Goal: Transaction & Acquisition: Purchase product/service

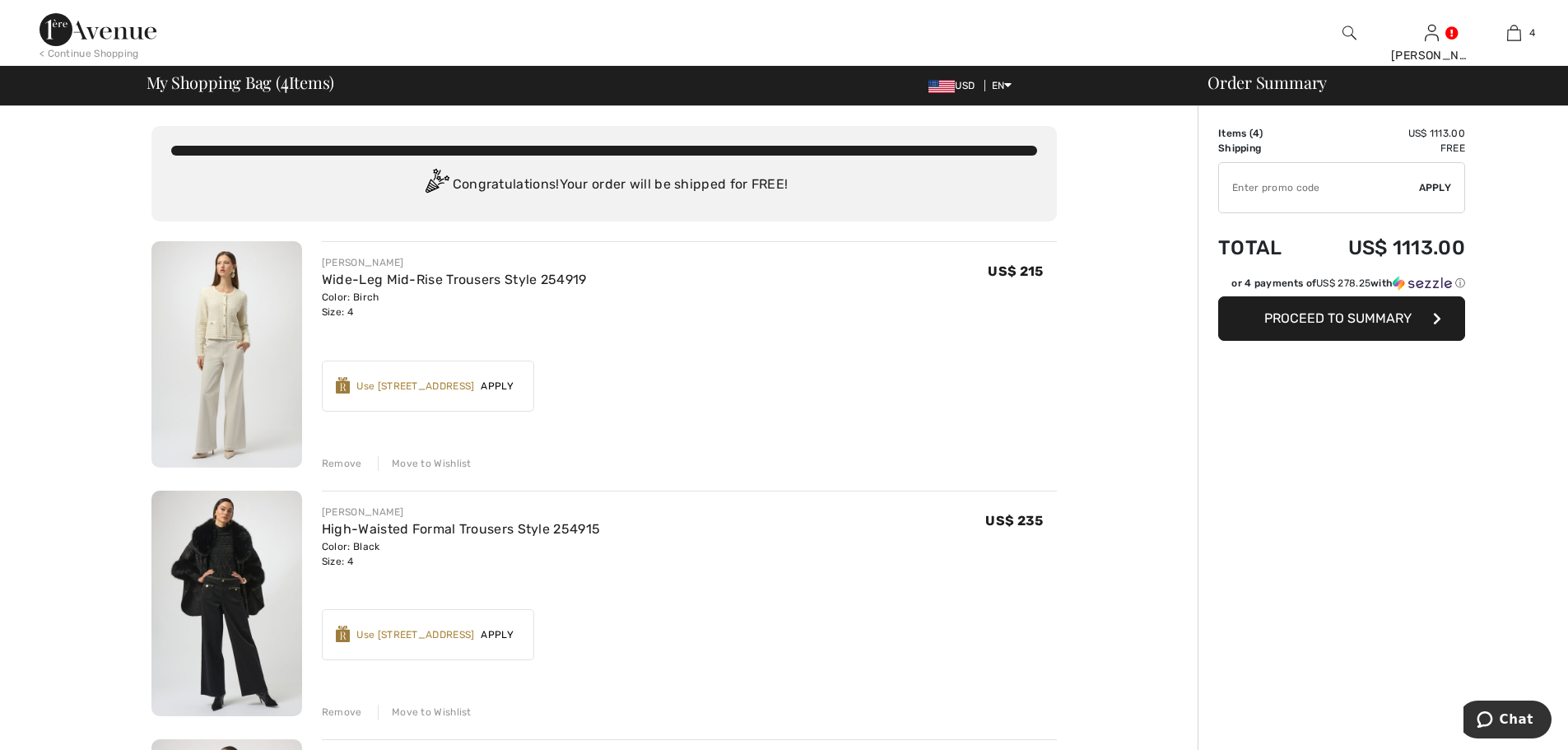
click at [332, 461] on div "Remove" at bounding box center [341, 463] width 40 height 15
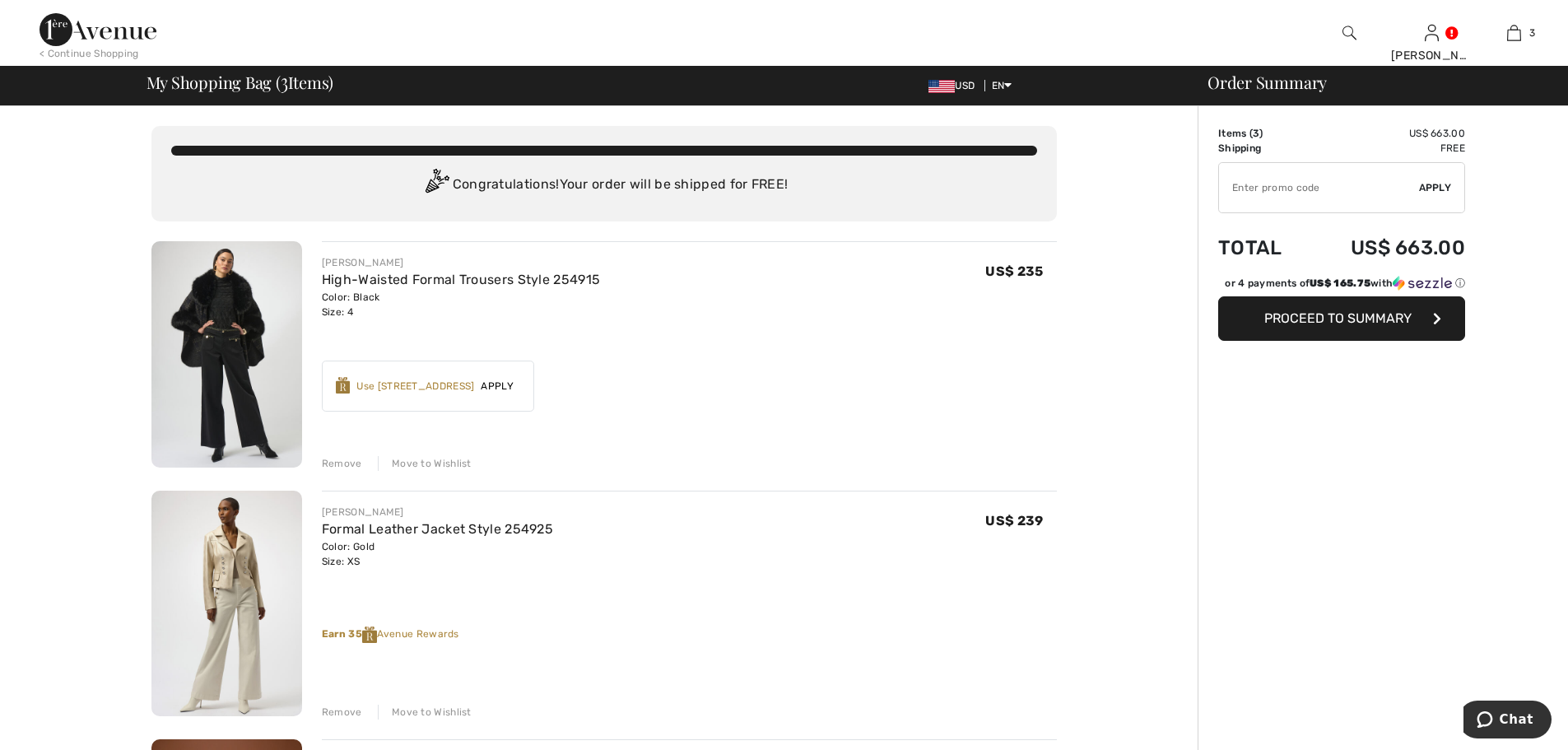
click at [332, 461] on div "Remove" at bounding box center [341, 463] width 40 height 15
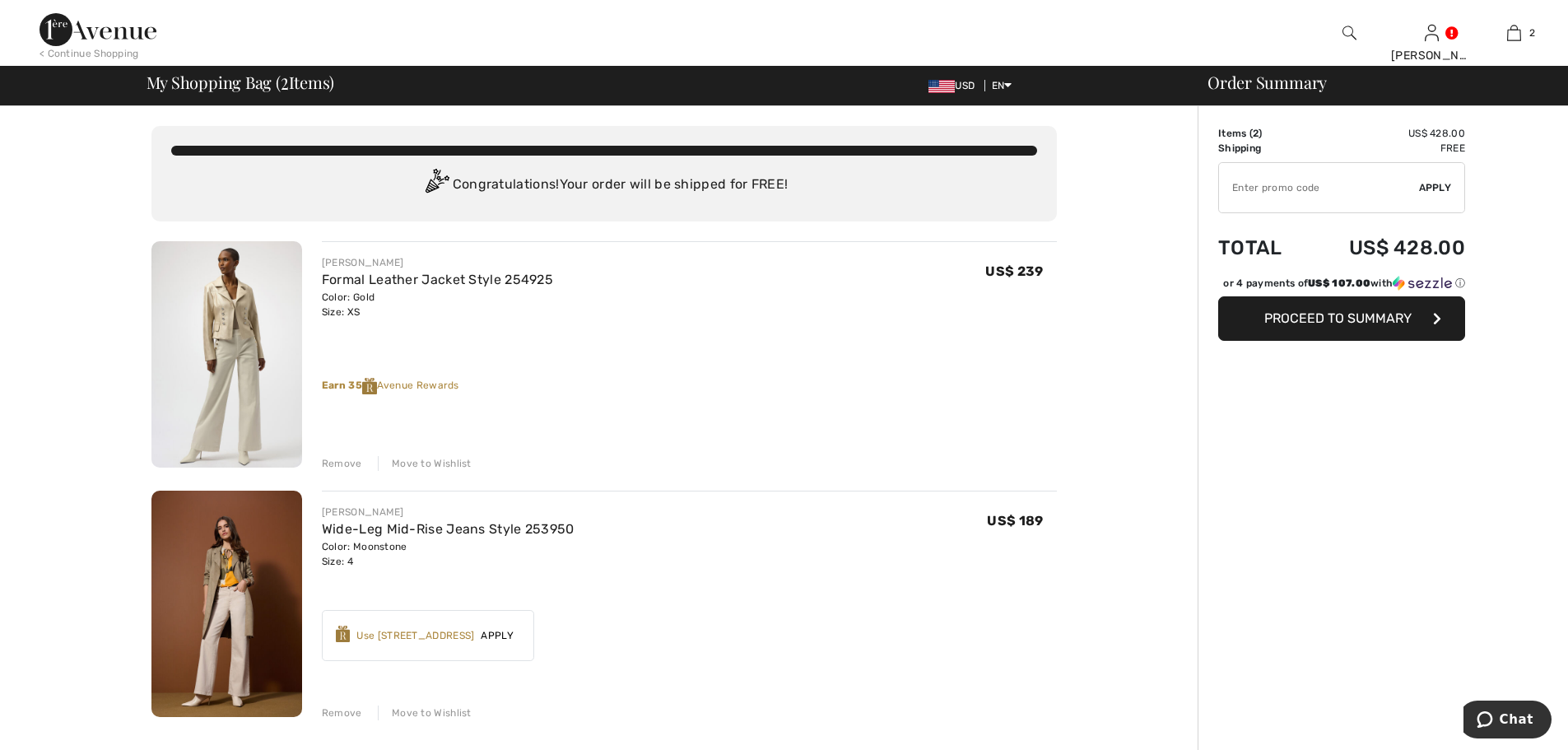
click at [332, 461] on div "Remove" at bounding box center [341, 463] width 40 height 15
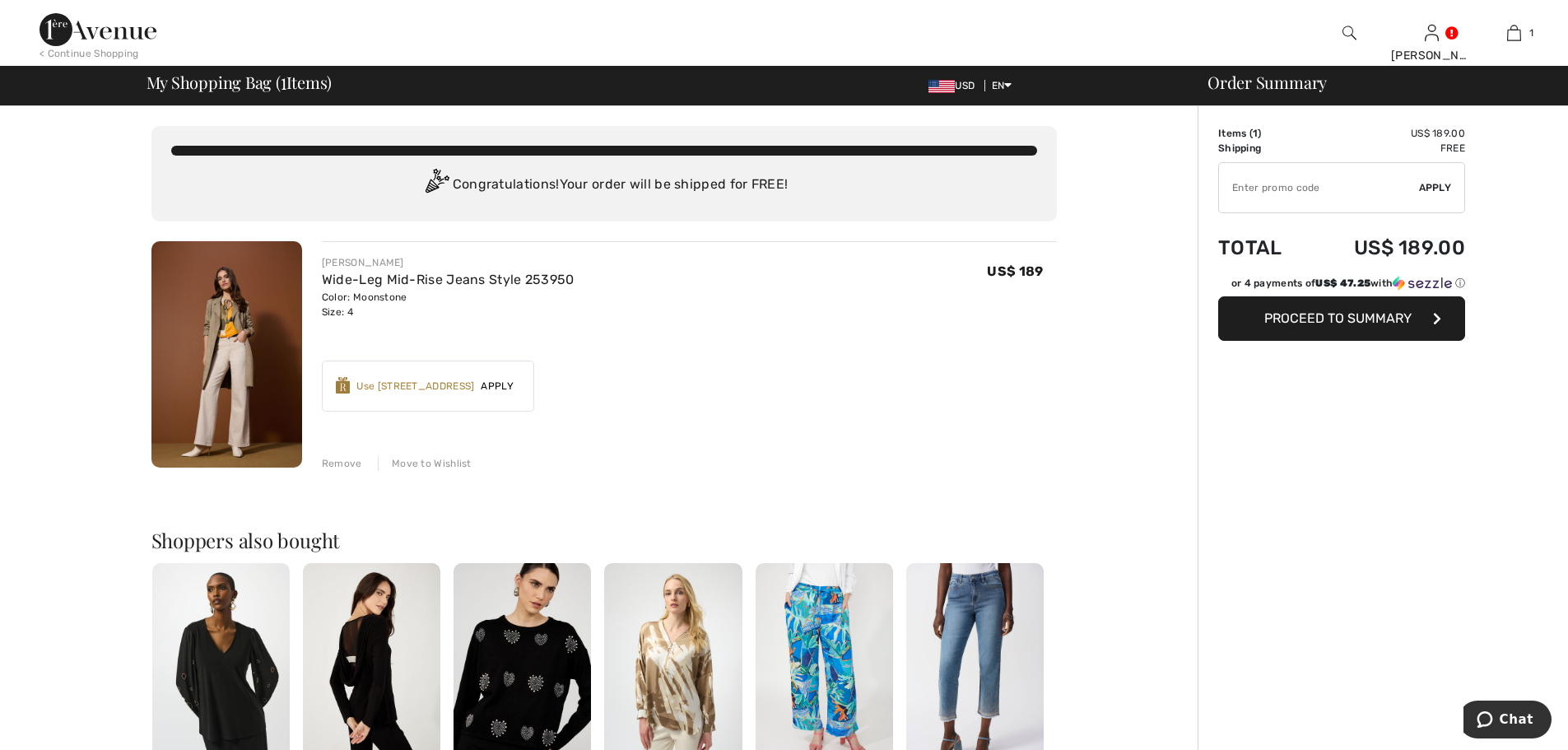
click at [332, 461] on div "Remove" at bounding box center [341, 463] width 40 height 15
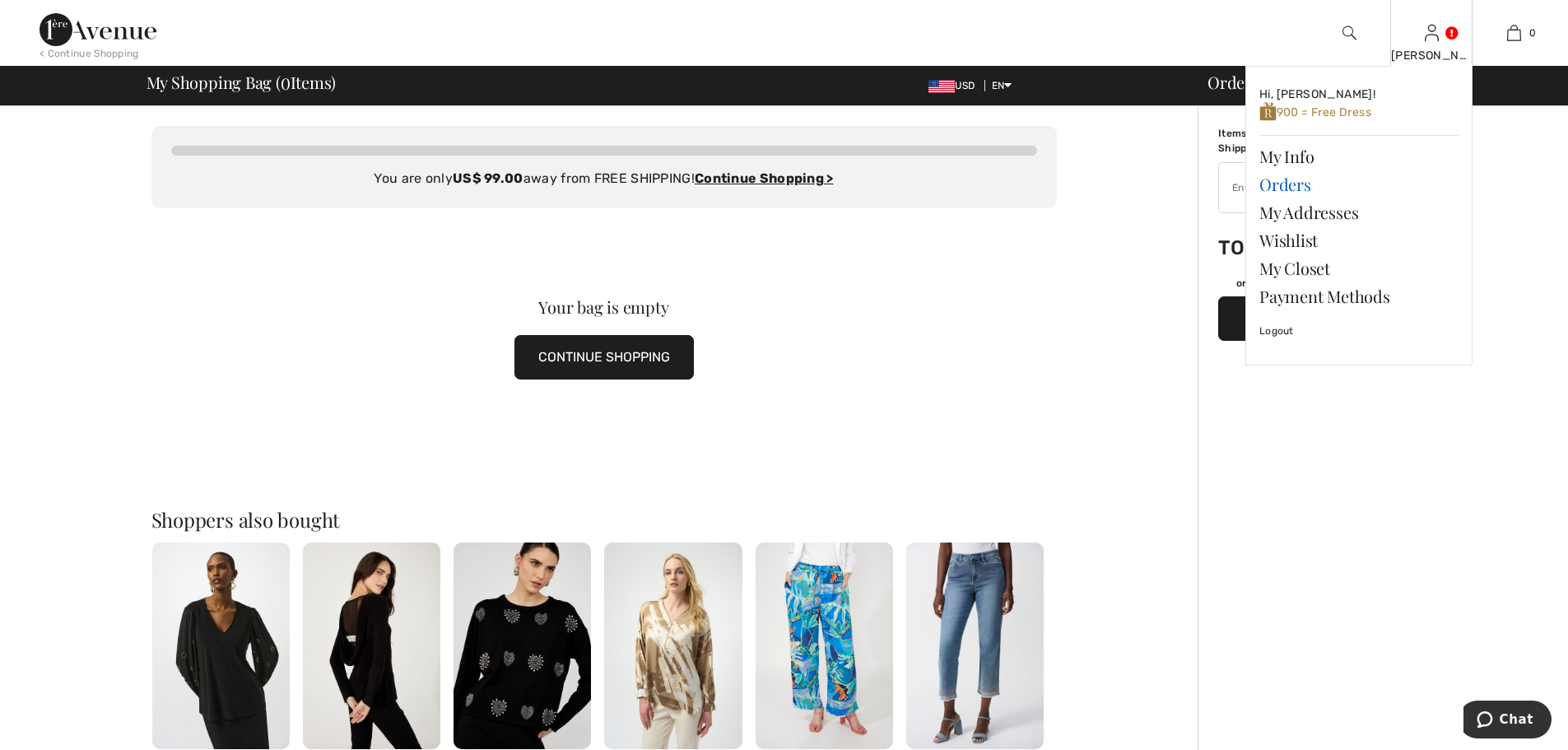
click at [1294, 187] on link "Orders" at bounding box center [1359, 184] width 199 height 28
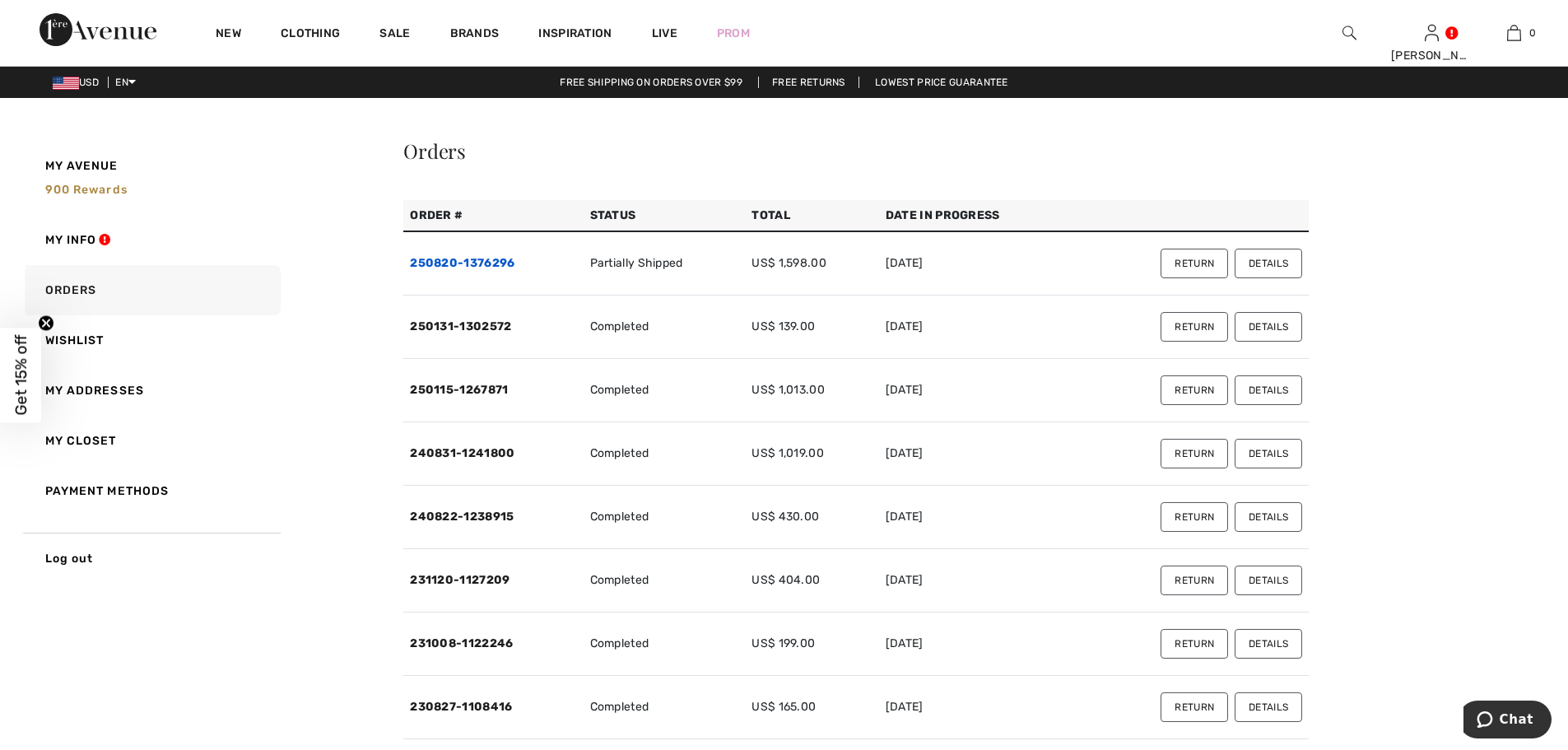
click at [500, 263] on link "250820-1376296" at bounding box center [461, 263] width 105 height 14
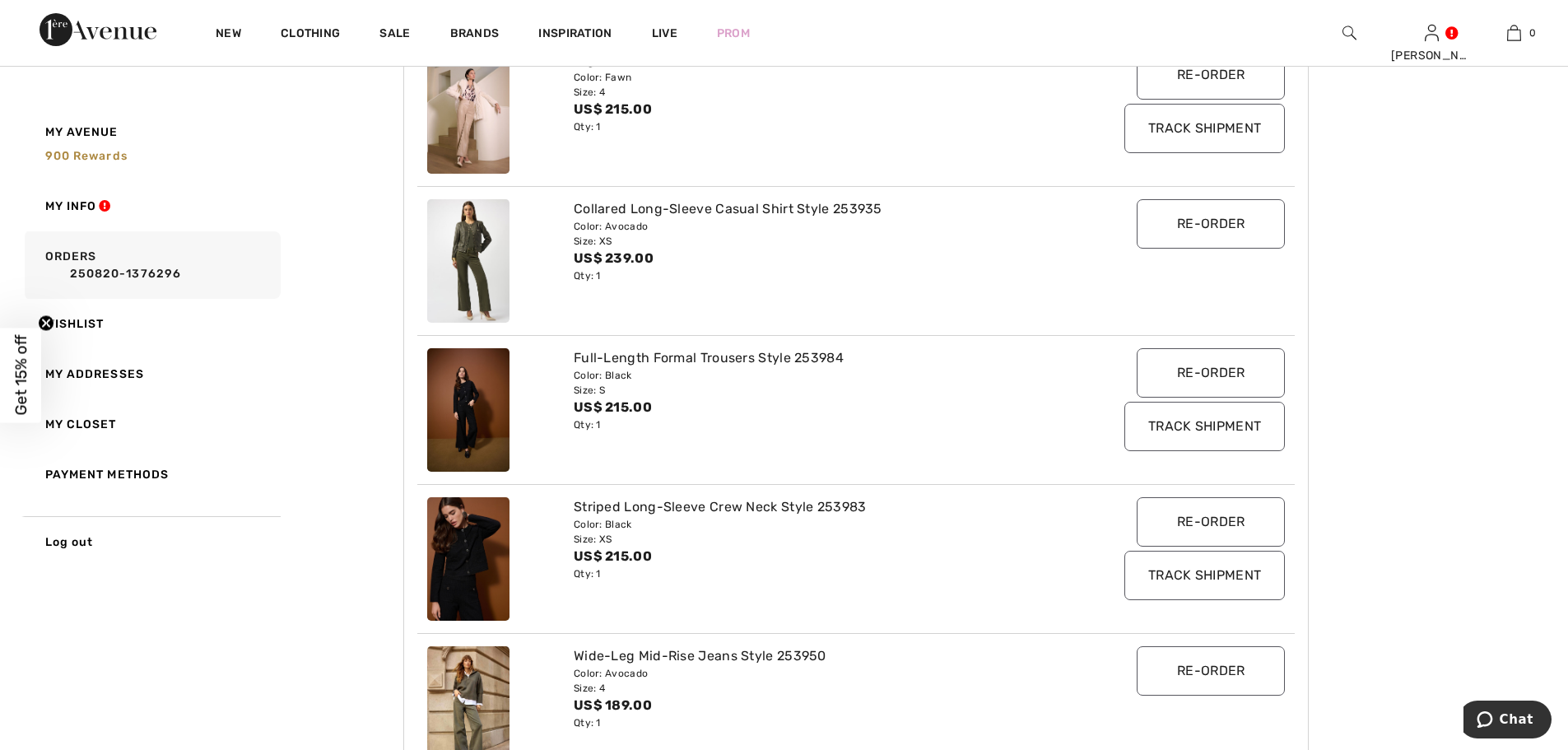
scroll to position [659, 0]
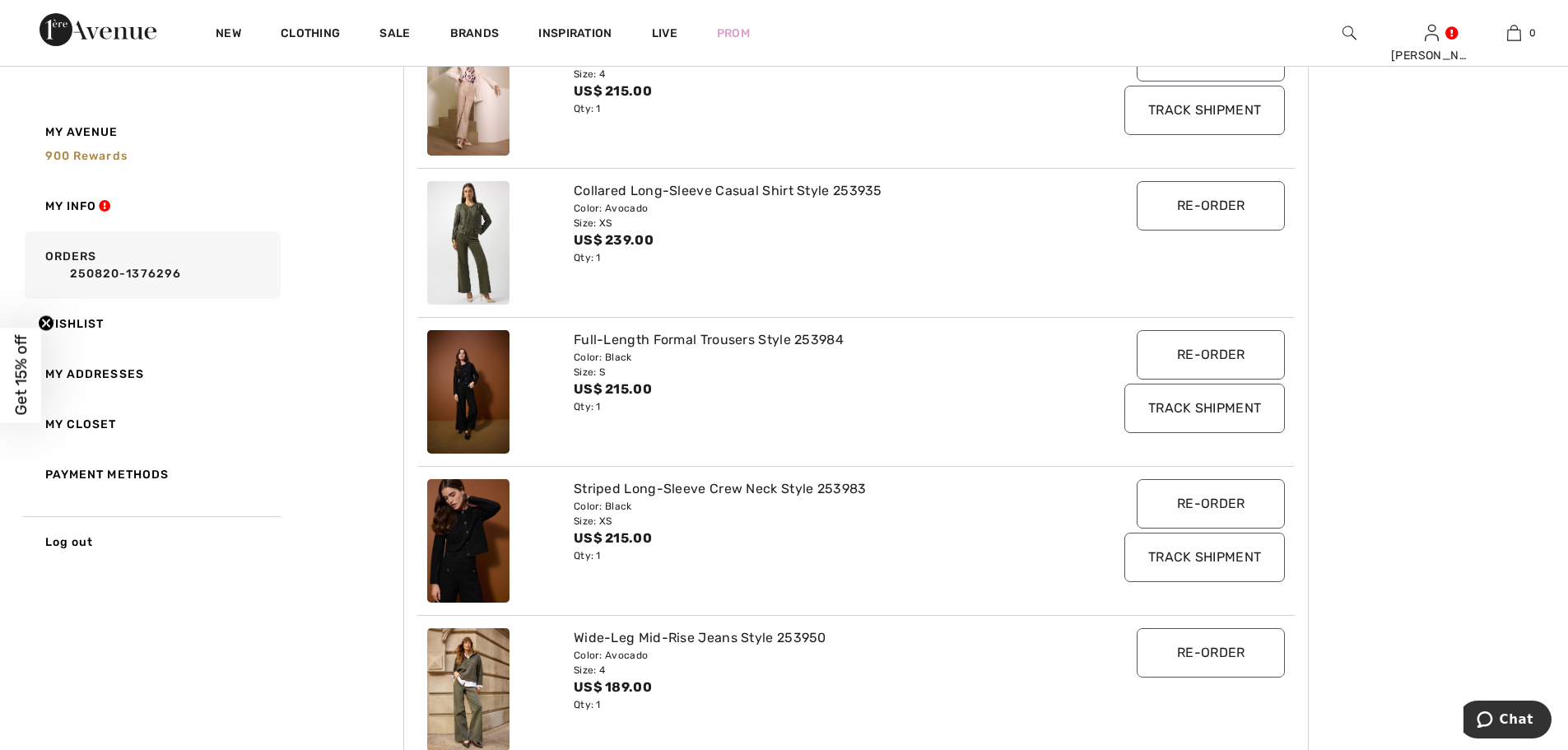
click at [465, 391] on img at bounding box center [468, 392] width 82 height 123
click at [1237, 348] on input "Re-order" at bounding box center [1210, 354] width 148 height 49
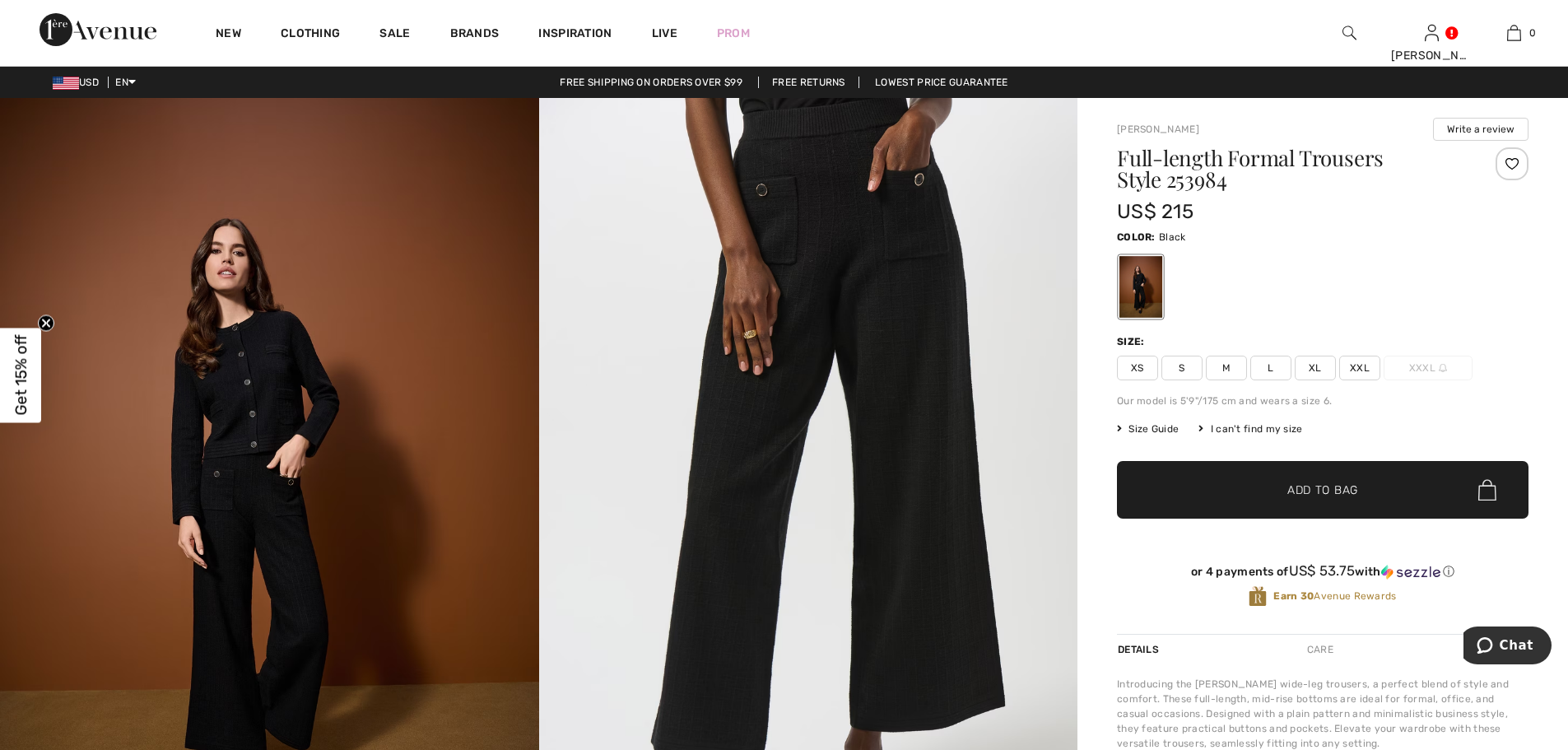
click at [1141, 371] on span "XS" at bounding box center [1137, 368] width 41 height 25
click at [1319, 500] on span "✔ Added to Bag Add to Bag" at bounding box center [1322, 490] width 411 height 57
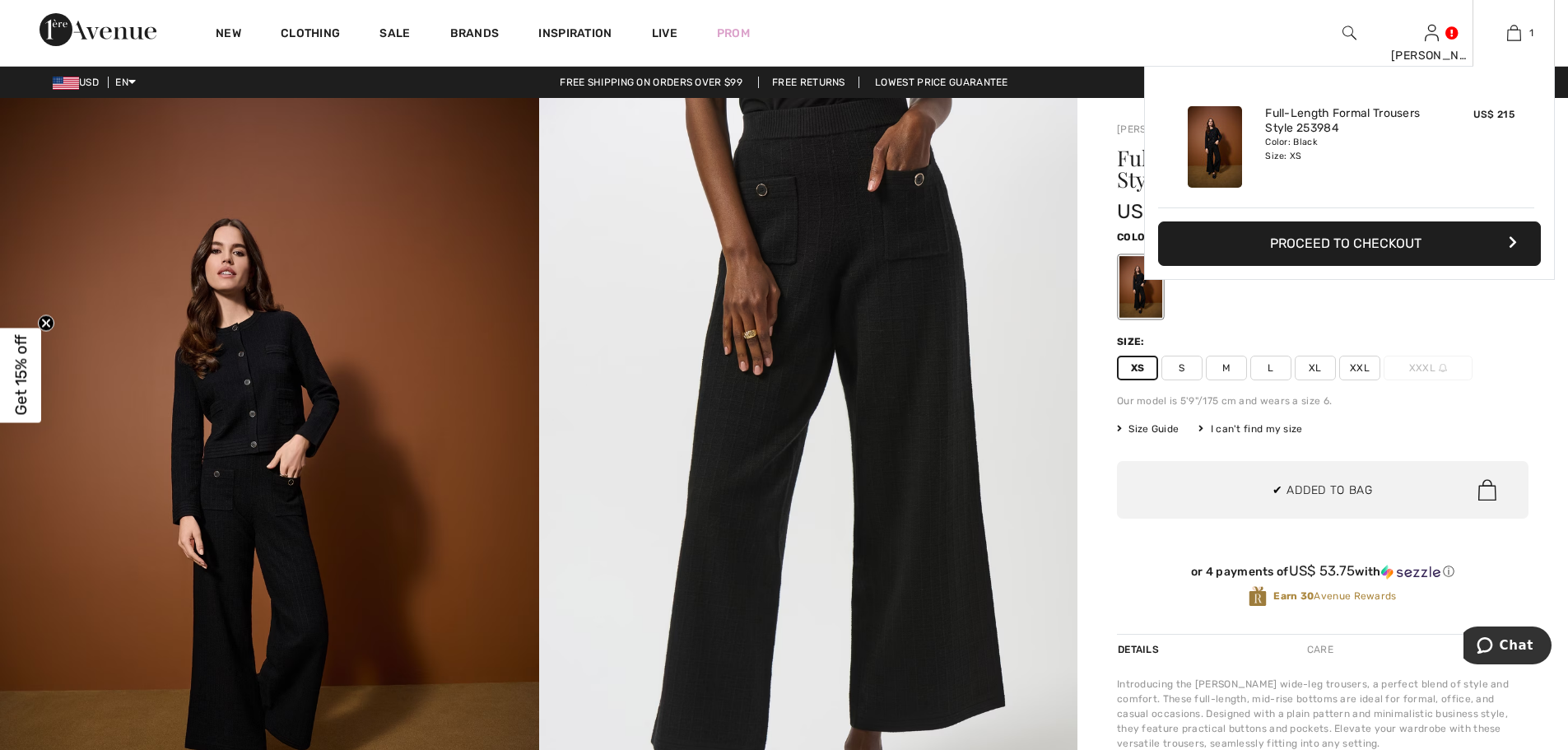
click at [1333, 234] on button "Proceed to Checkout" at bounding box center [1349, 244] width 383 height 45
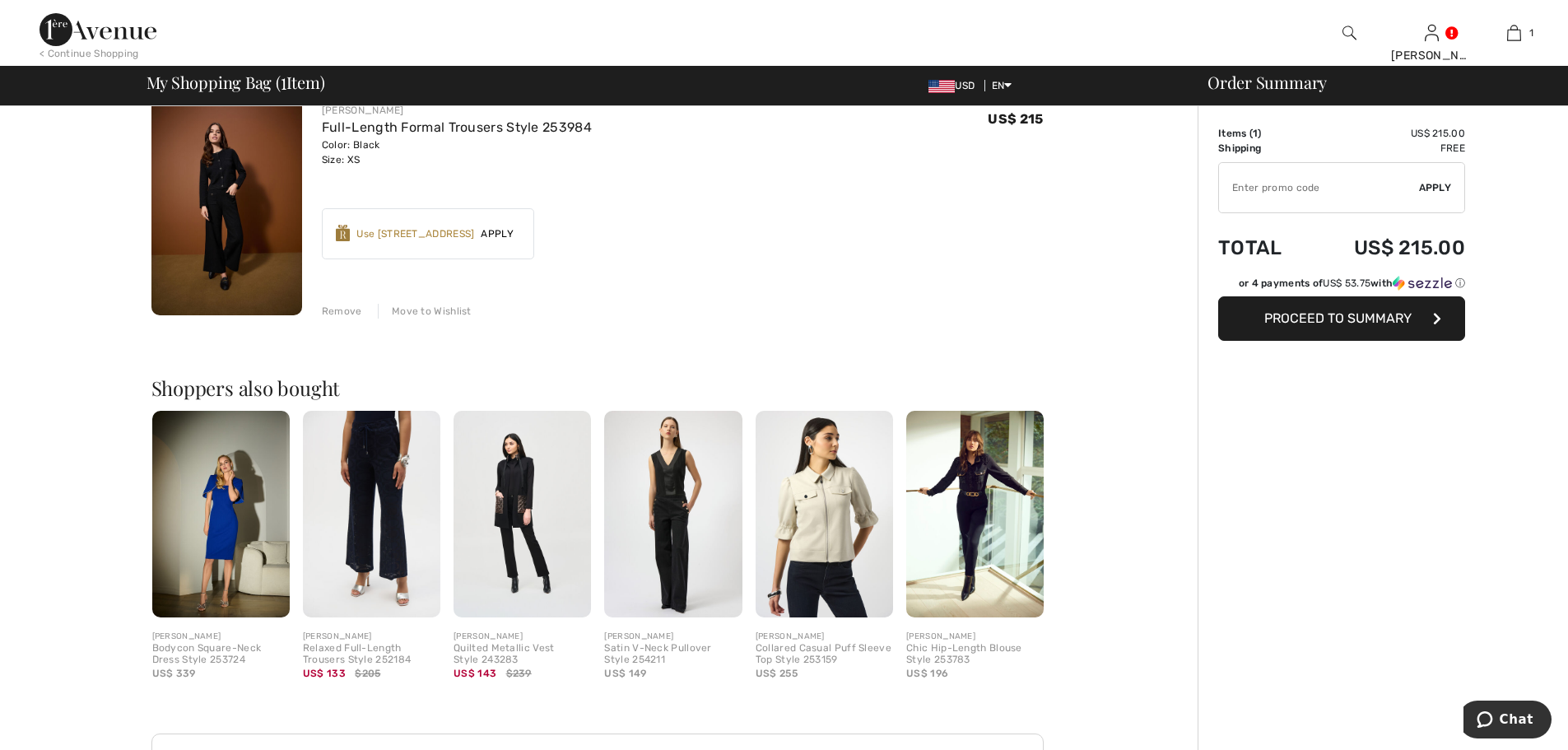
scroll to position [164, 0]
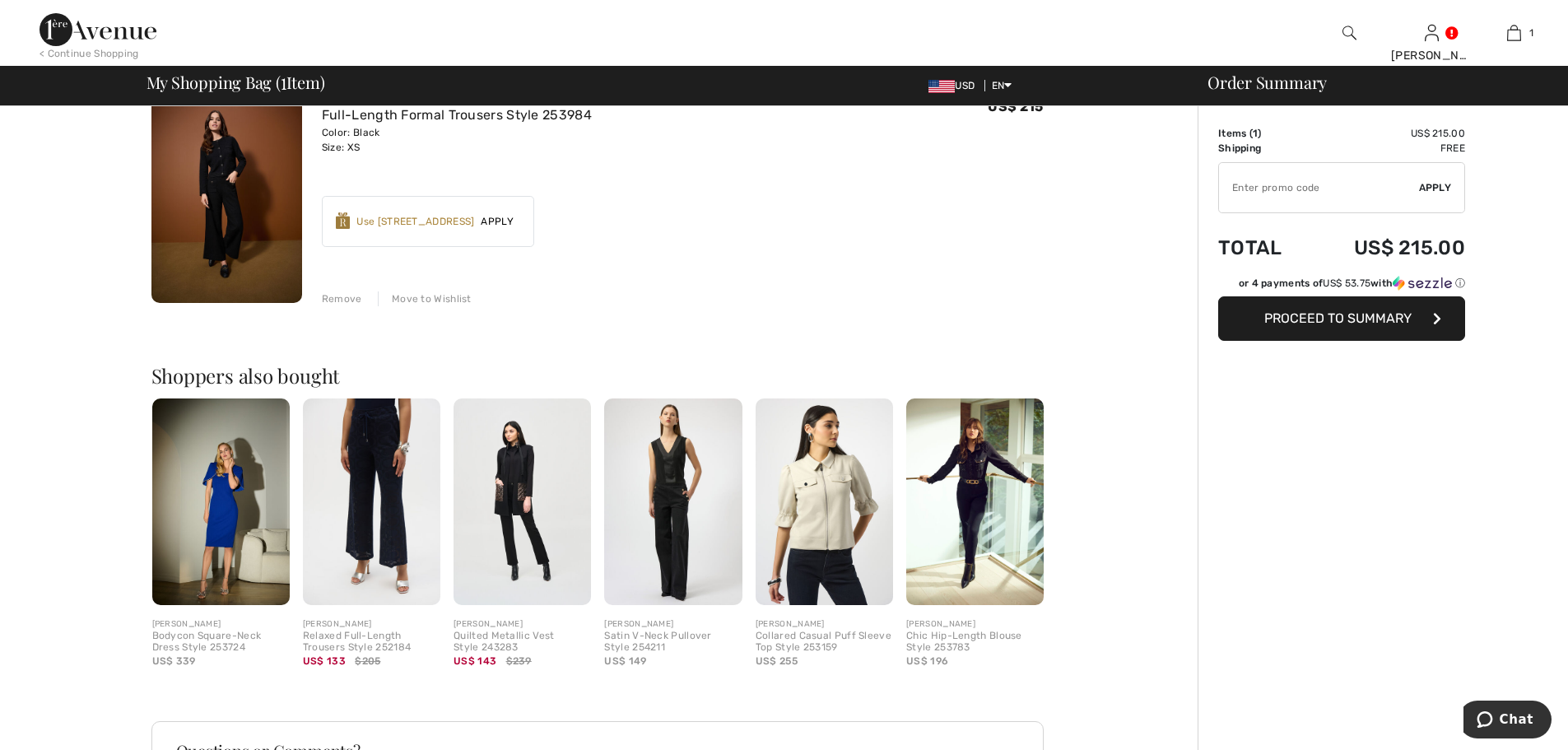
click at [1368, 322] on span "Proceed to Summary" at bounding box center [1337, 317] width 148 height 15
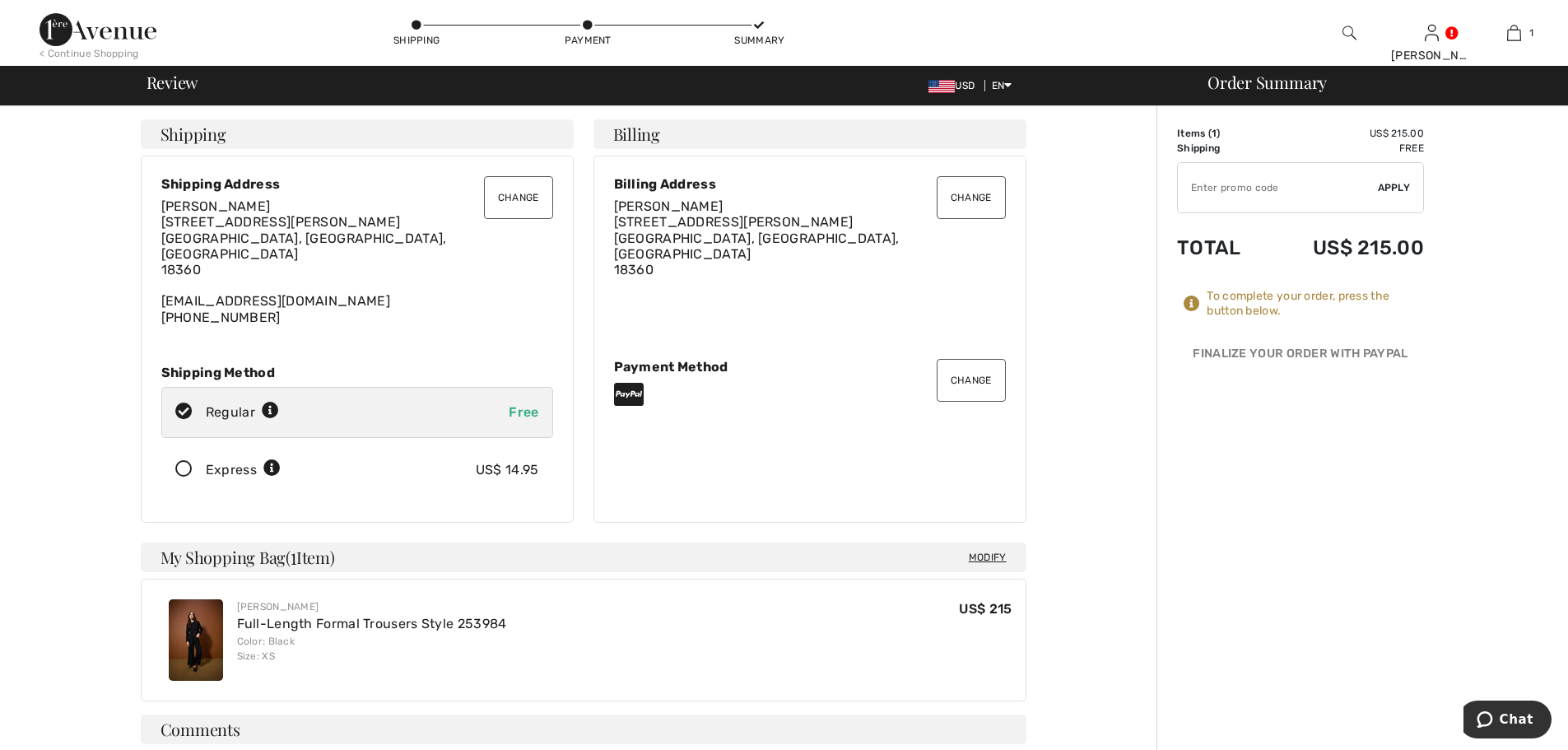
click at [974, 361] on button "Change" at bounding box center [971, 380] width 69 height 43
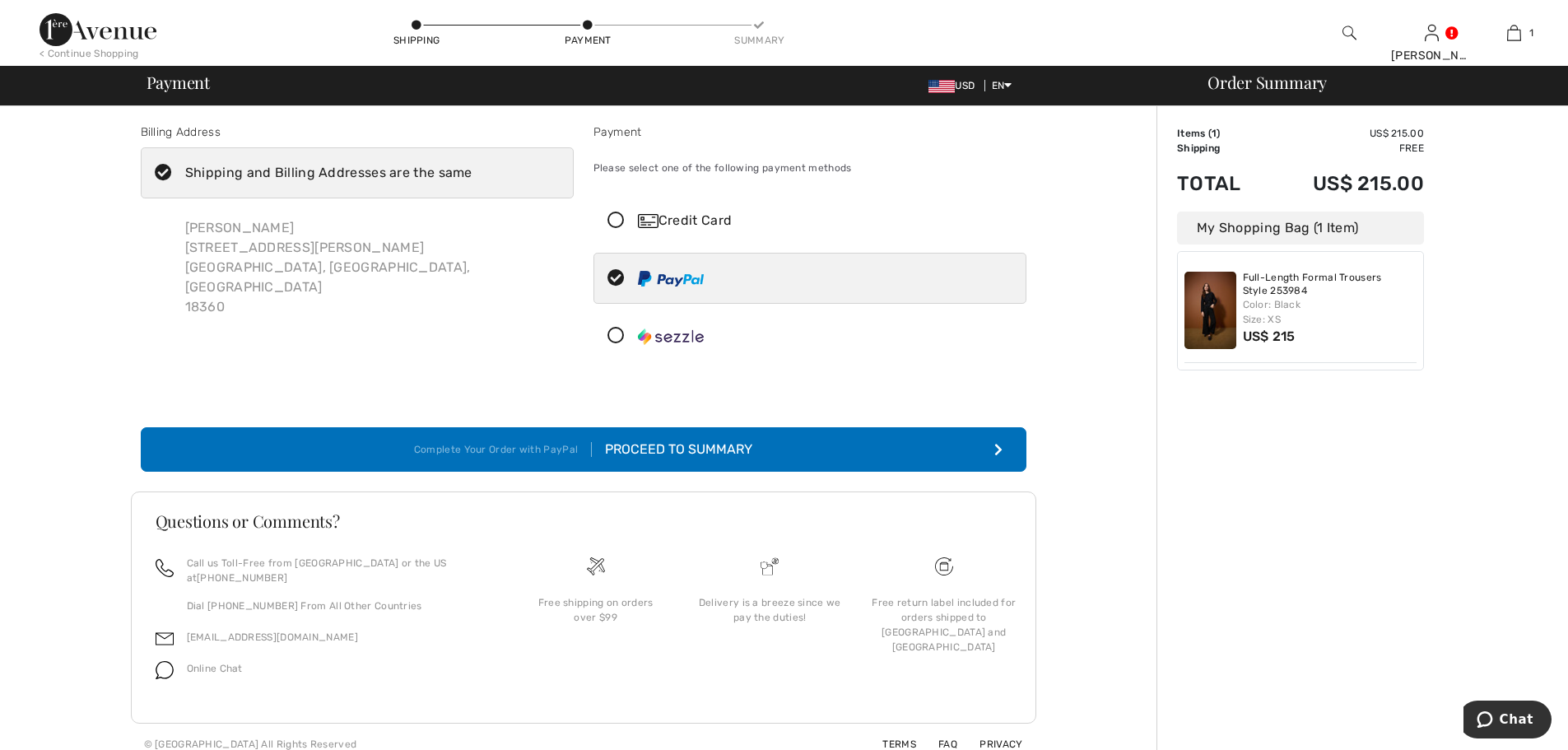
click at [617, 220] on icon at bounding box center [616, 221] width 44 height 17
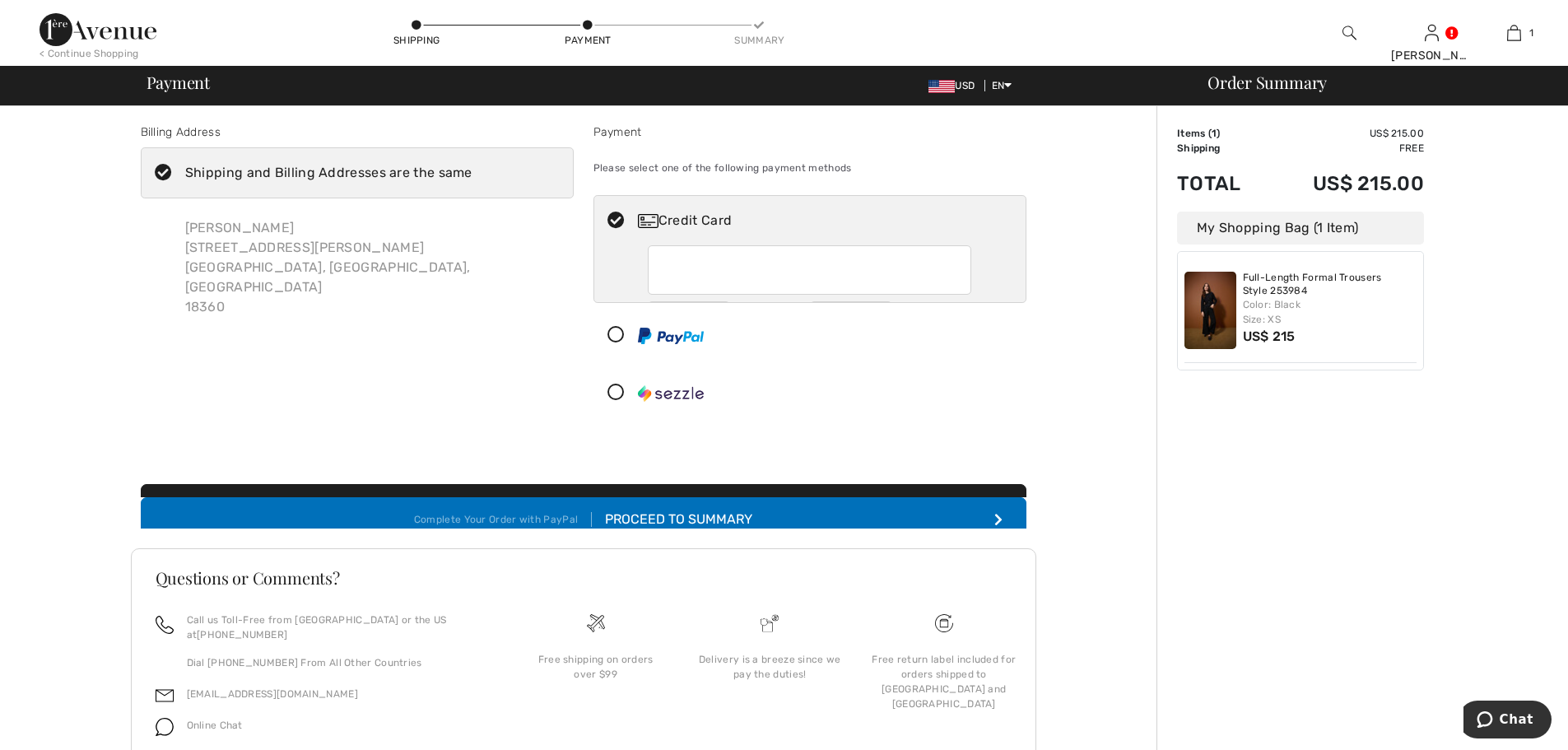
scroll to position [60, 0]
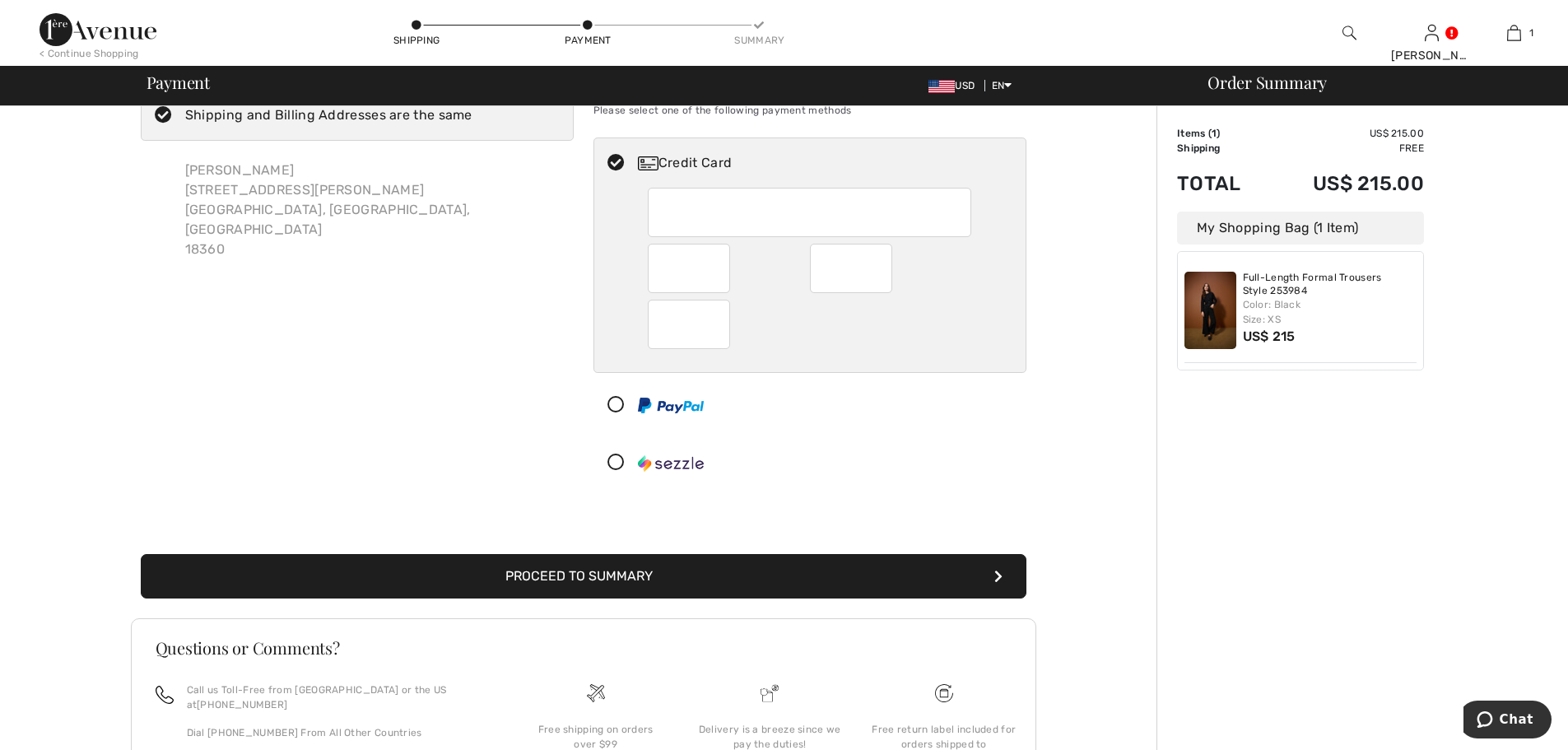
click at [771, 566] on button "Proceed to Summary" at bounding box center [583, 577] width 886 height 45
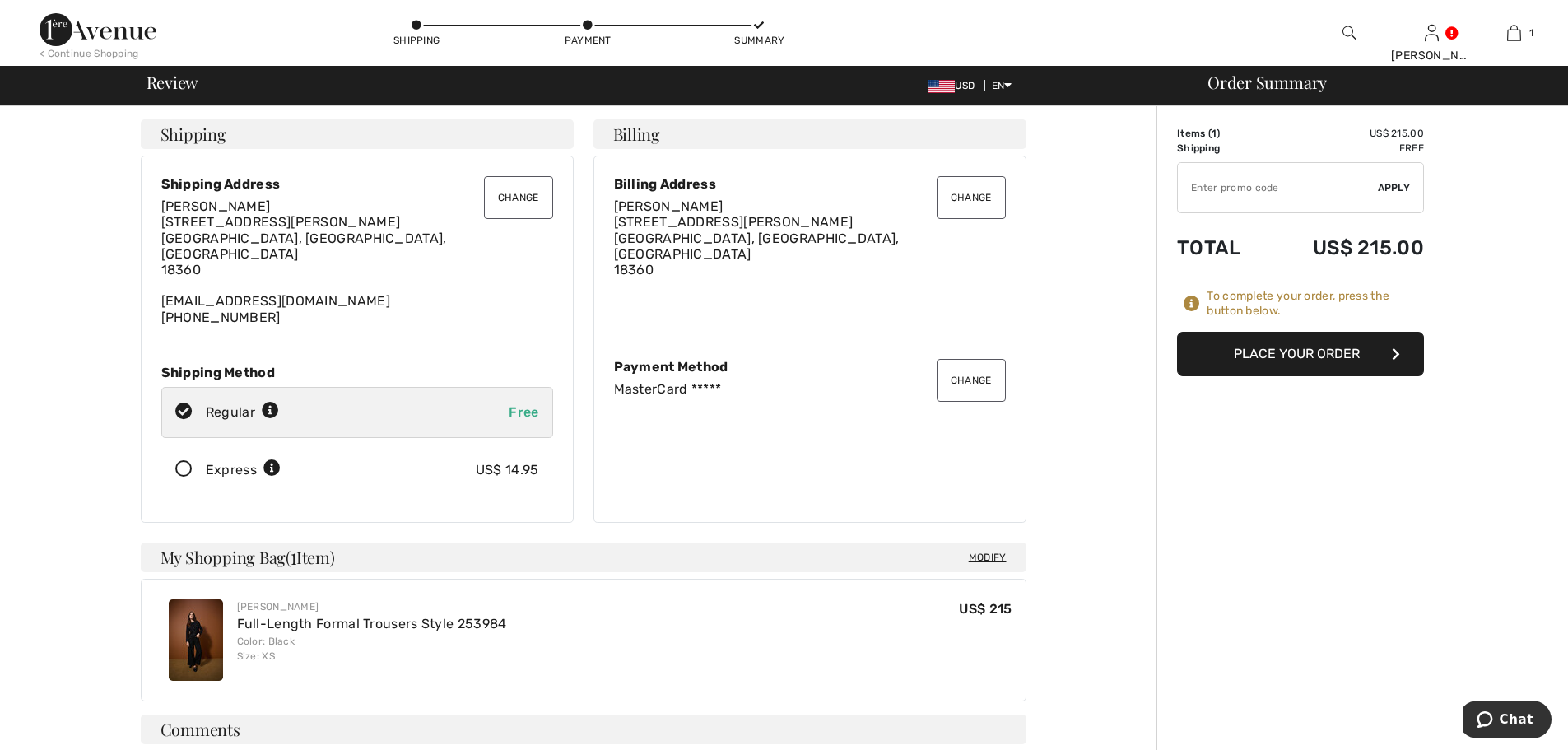
click at [1260, 359] on button "Place Your Order" at bounding box center [1301, 354] width 247 height 45
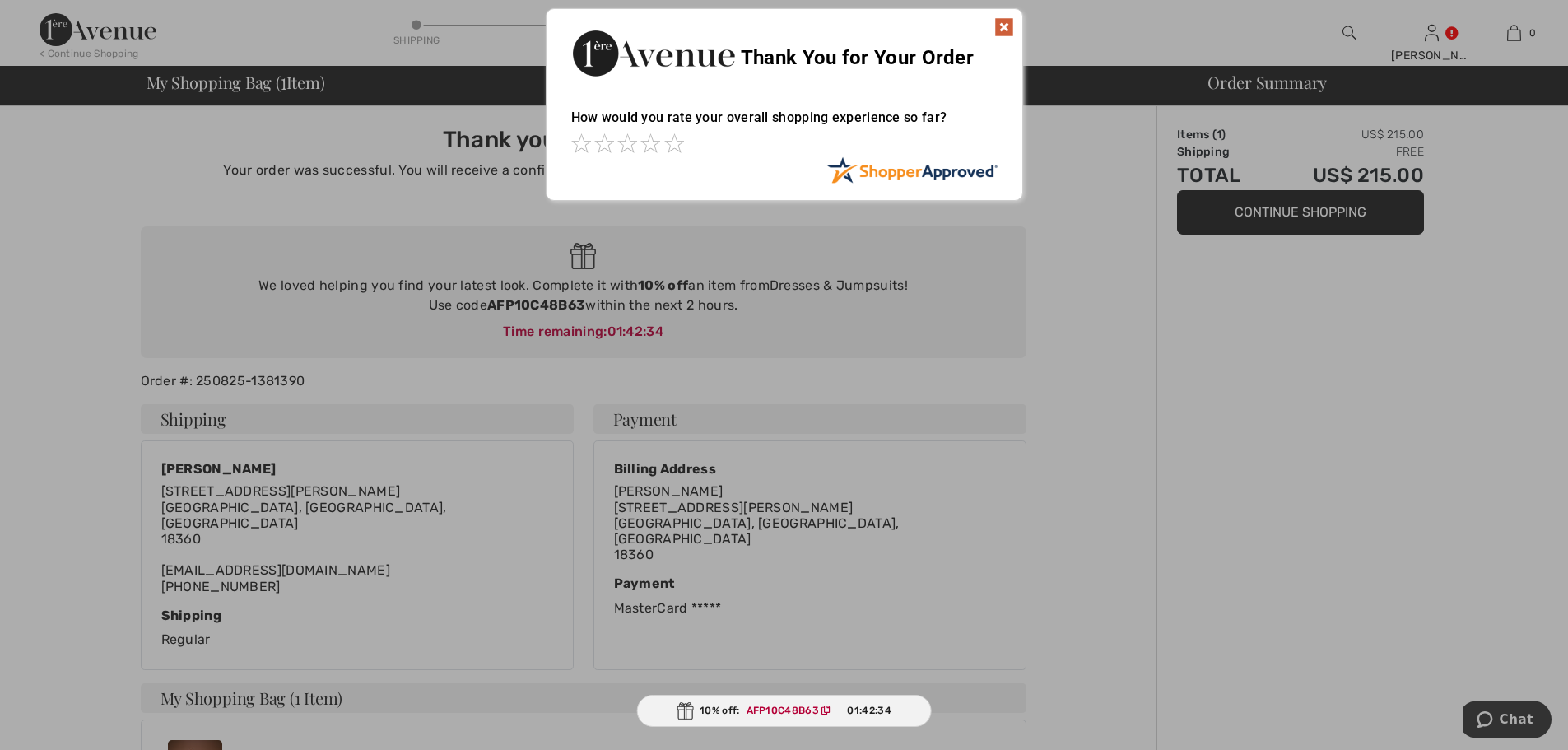
click at [1011, 25] on img at bounding box center [1004, 27] width 20 height 20
